Goal: Information Seeking & Learning: Check status

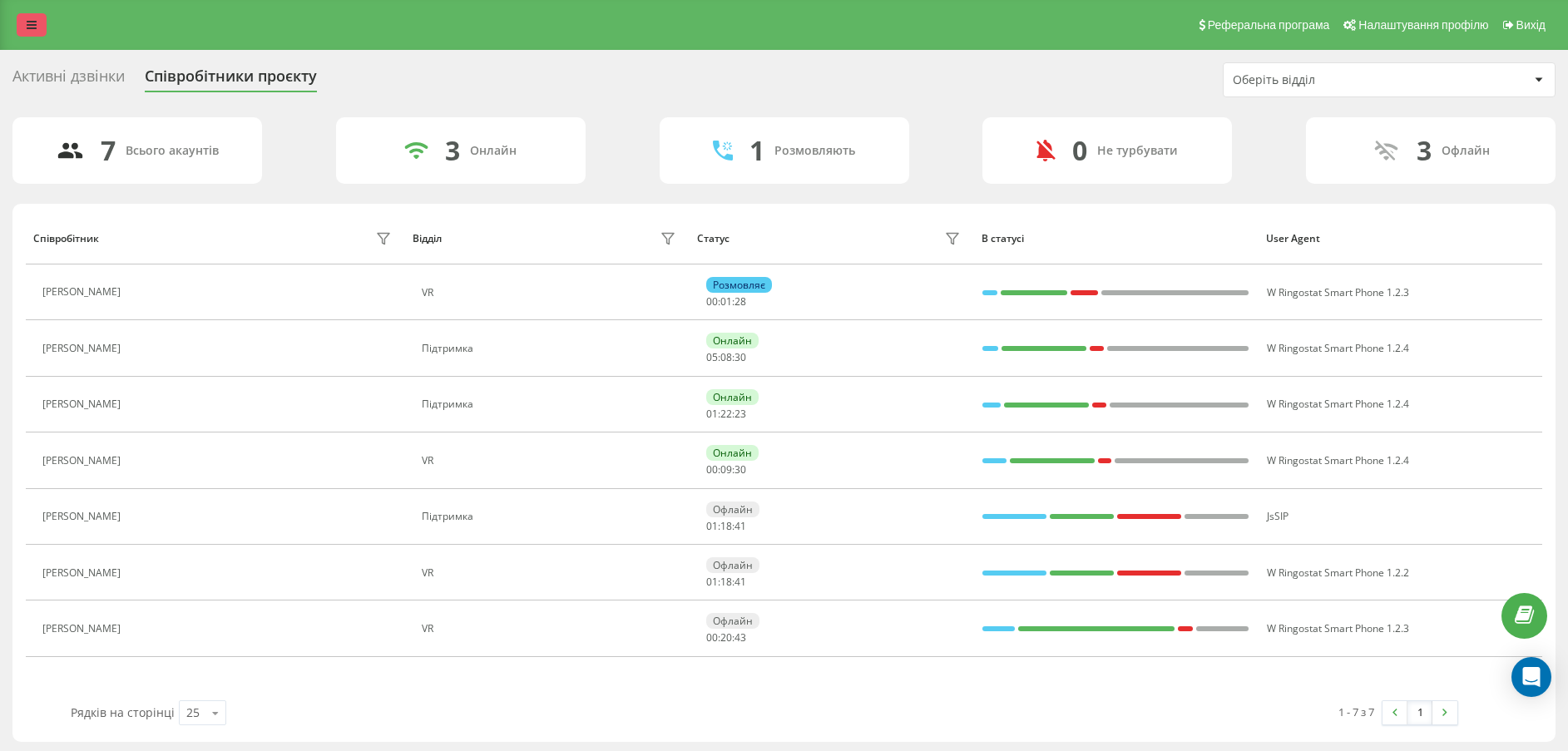
click at [45, 21] on link at bounding box center [31, 24] width 29 height 23
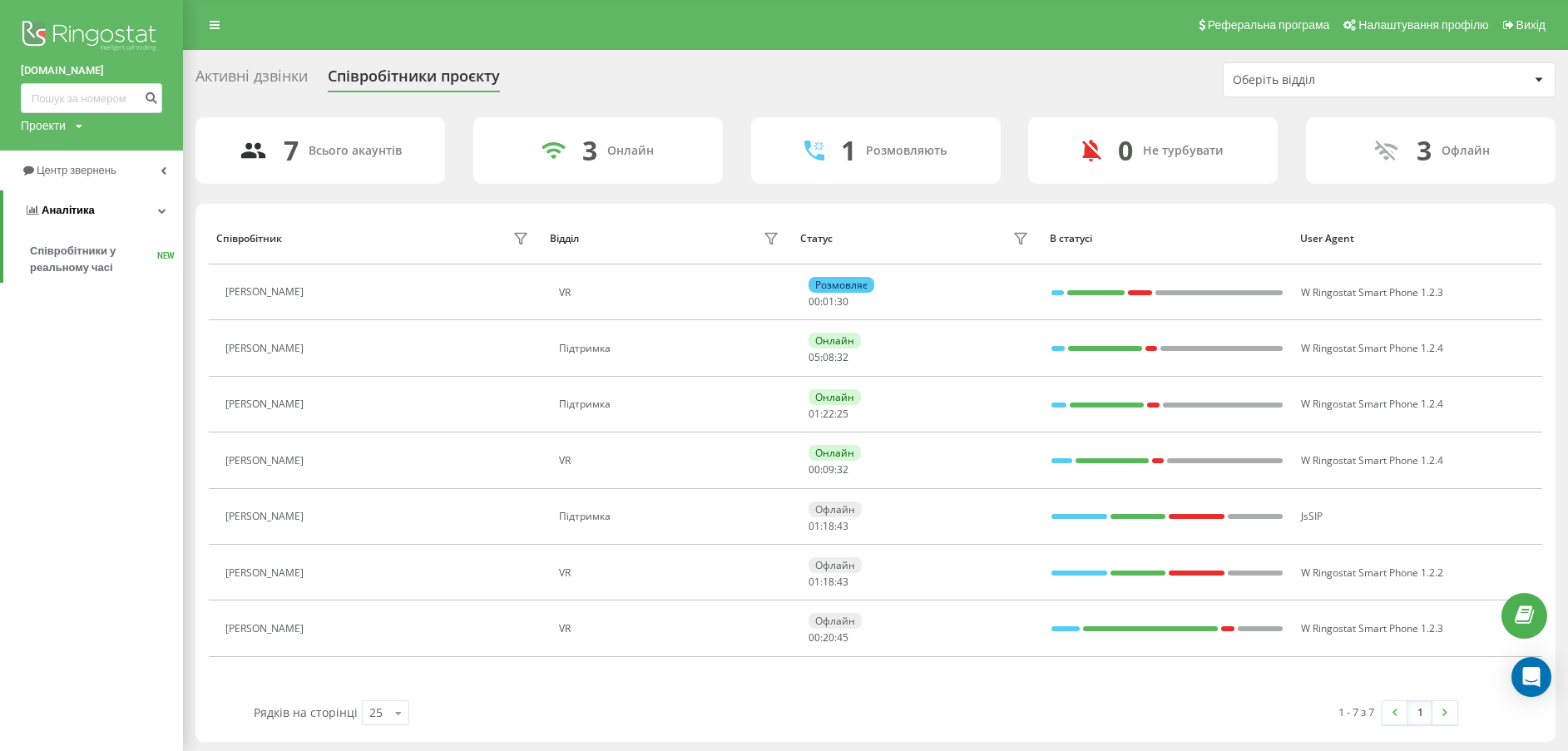
click at [135, 215] on link "Аналiтика" at bounding box center [93, 210] width 180 height 40
click at [132, 174] on link "Центр звернень" at bounding box center [91, 170] width 183 height 40
click at [118, 276] on span "Звіт про пропущені необроблені дзвінки" at bounding box center [101, 279] width 145 height 33
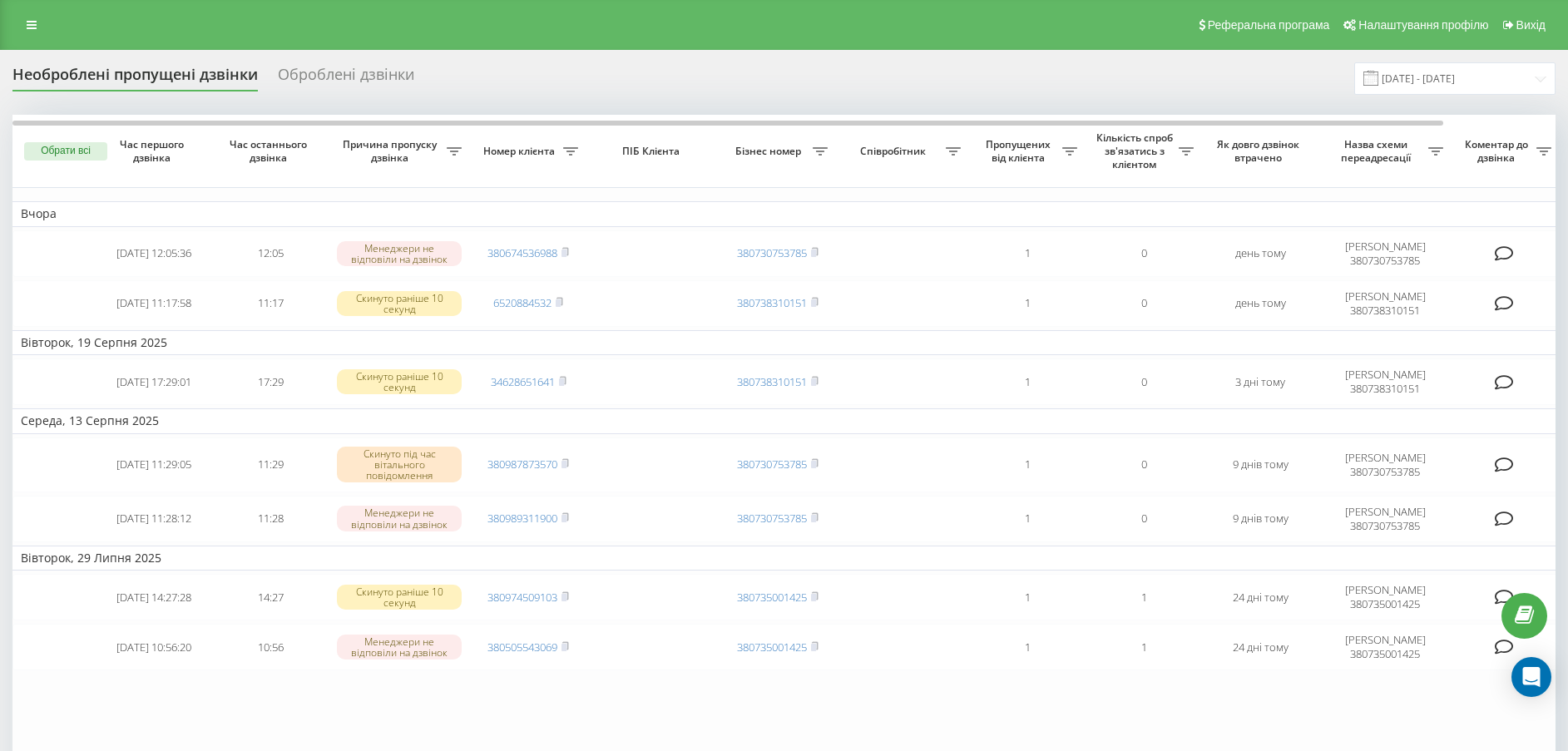
click at [634, 111] on div "Необроблені пропущені дзвінки Оброблені дзвінки 22.07.2025 - 22.08.2025 Обрати …" at bounding box center [784, 459] width 1543 height 792
